Goal: Task Accomplishment & Management: Manage account settings

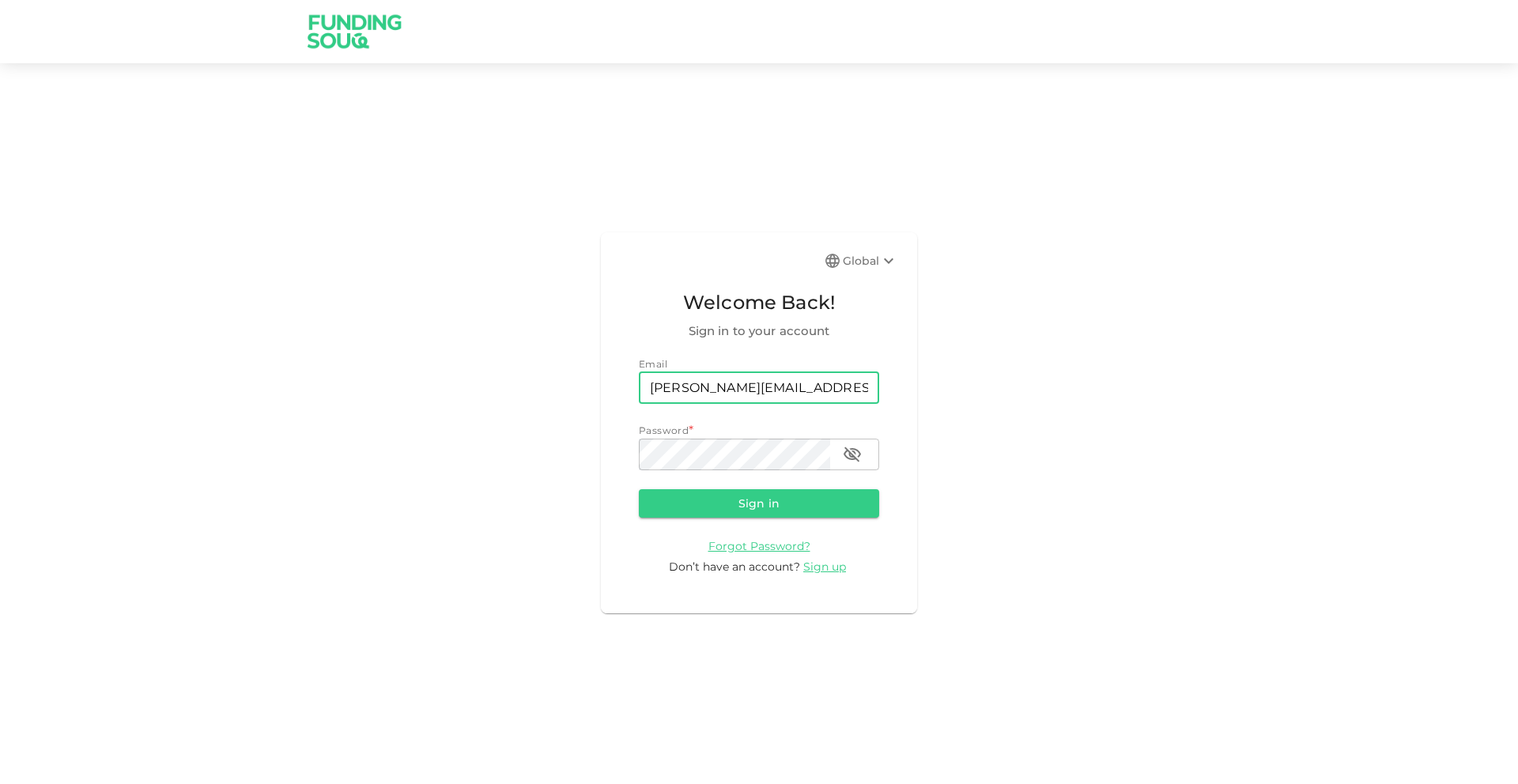
type input "[PERSON_NAME][EMAIL_ADDRESS][PERSON_NAME][DOMAIN_NAME]"
click at [639, 490] on button "Sign in" at bounding box center [759, 504] width 240 height 28
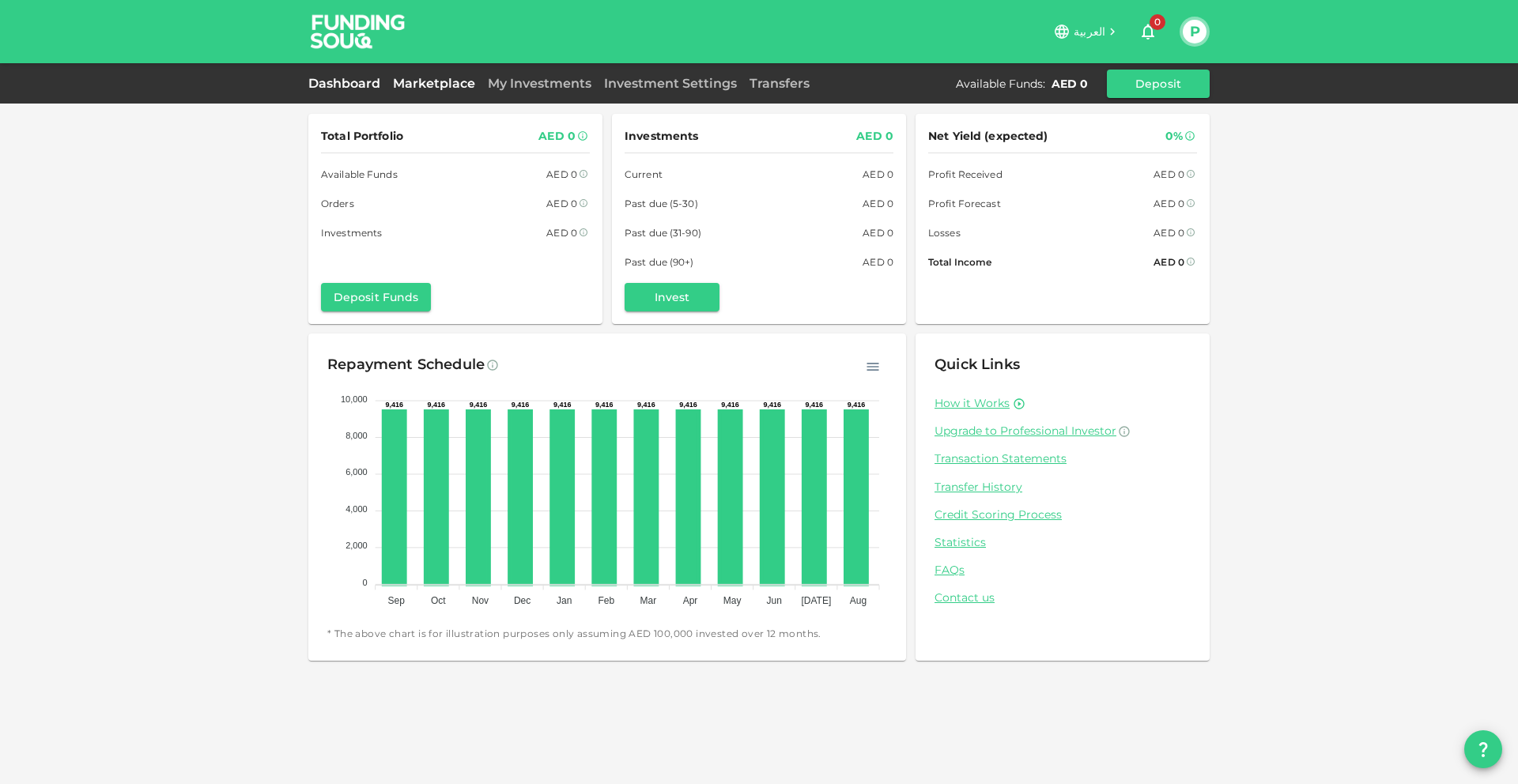
click at [408, 81] on link "Marketplace" at bounding box center [434, 83] width 95 height 15
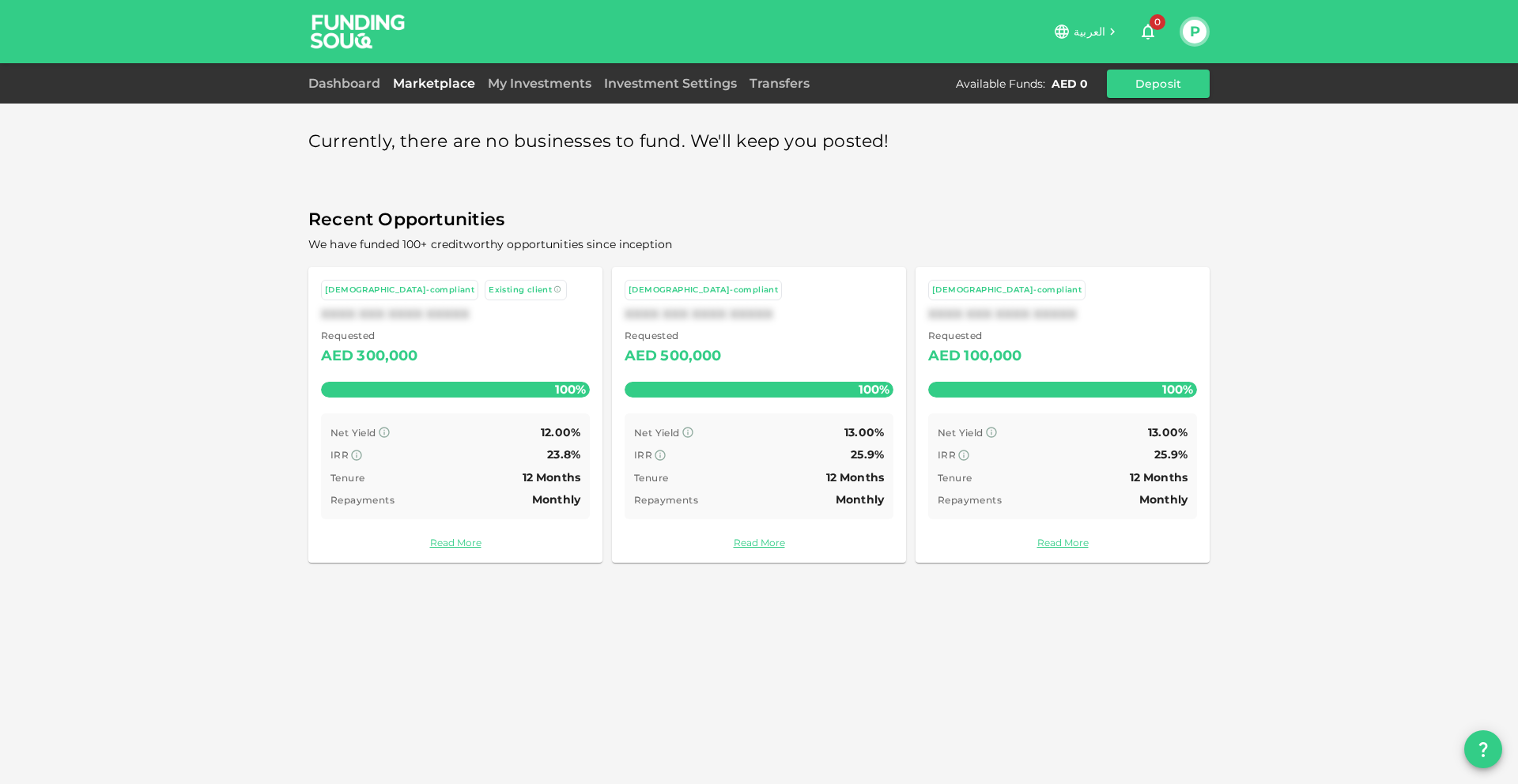
click at [1200, 32] on button "P" at bounding box center [1194, 32] width 24 height 24
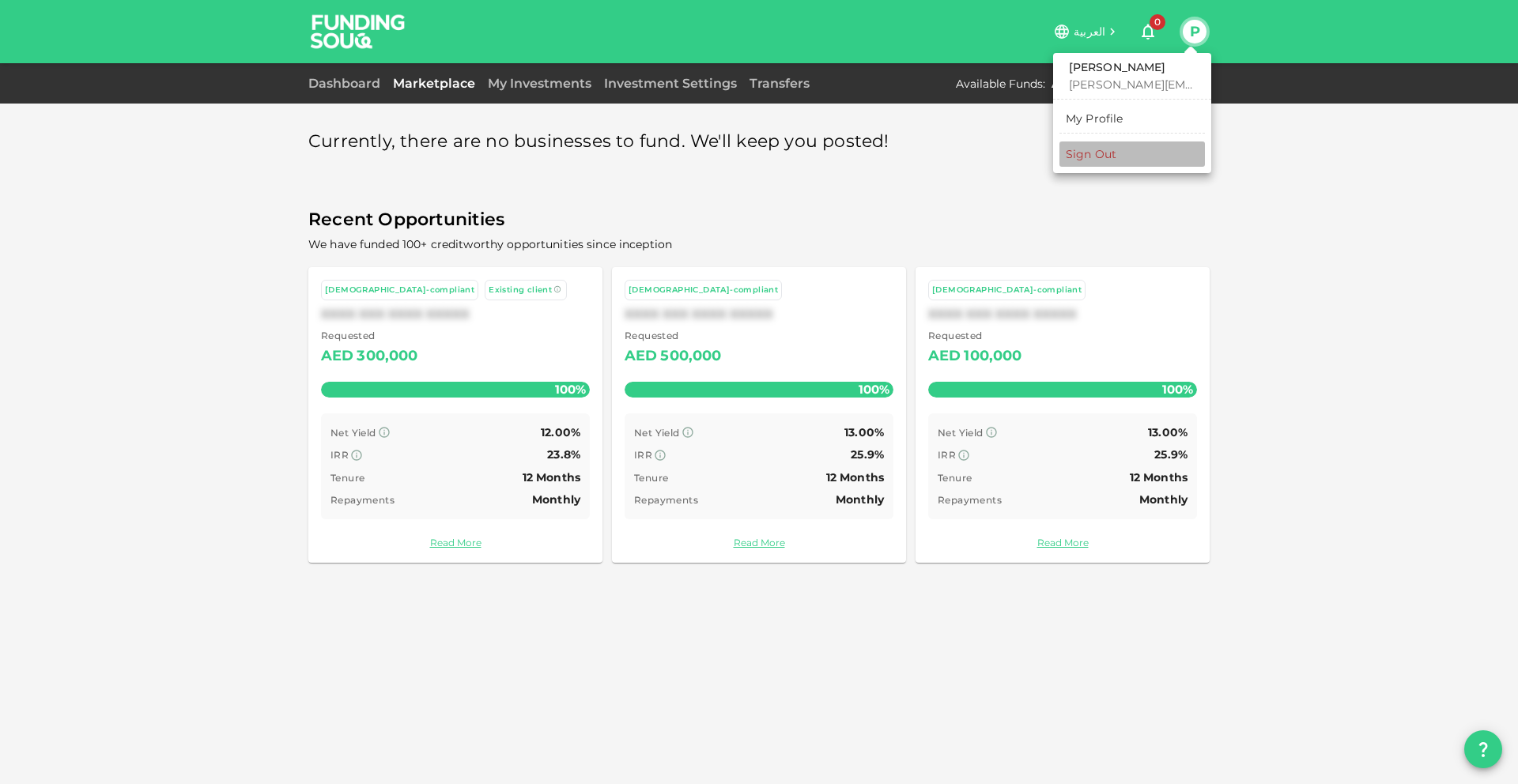
click at [1114, 146] on div "Sign Out" at bounding box center [1091, 154] width 51 height 16
